Goal: Find specific page/section: Find specific page/section

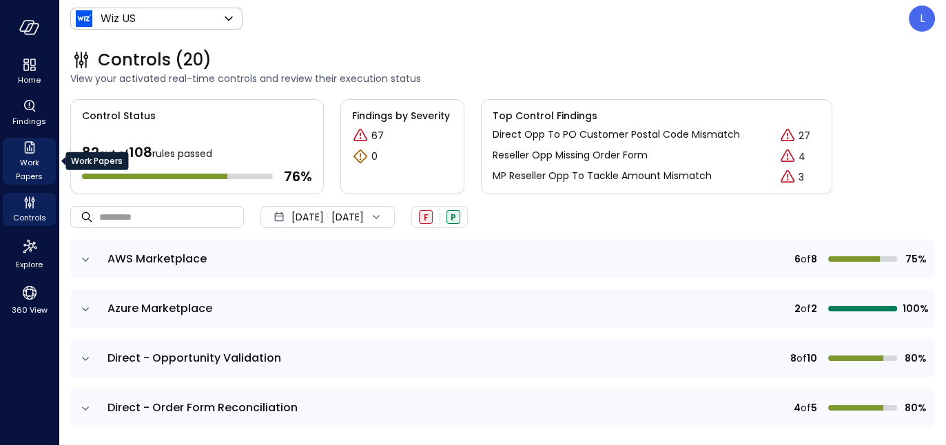
click at [34, 161] on span "Work Papers" at bounding box center [29, 170] width 42 height 28
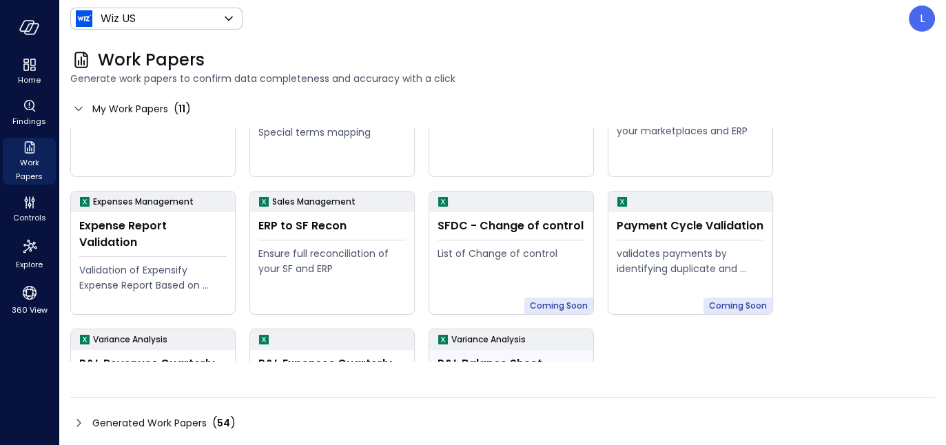
scroll to position [165, 0]
